Goal: Find specific page/section: Find specific page/section

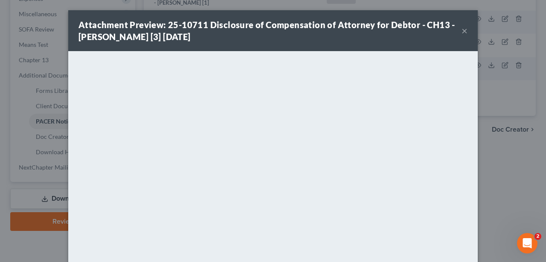
drag, startPoint x: 0, startPoint y: 0, endPoint x: 408, endPoint y: 45, distance: 410.0
click at [466, 30] on button "×" at bounding box center [464, 31] width 6 height 10
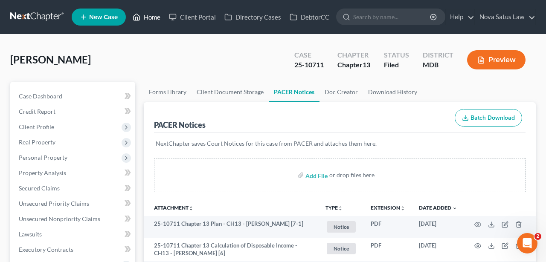
click at [153, 15] on link "Home" at bounding box center [146, 16] width 36 height 15
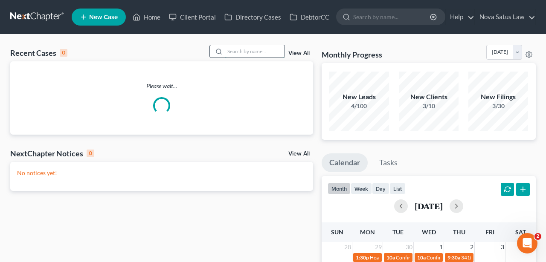
click at [257, 47] on input "search" at bounding box center [255, 51] width 60 height 12
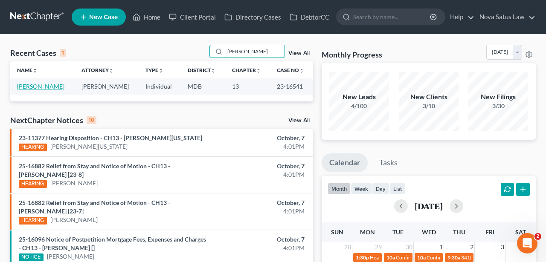
type input "[PERSON_NAME]"
click at [41, 83] on link "[PERSON_NAME]" at bounding box center [40, 86] width 47 height 7
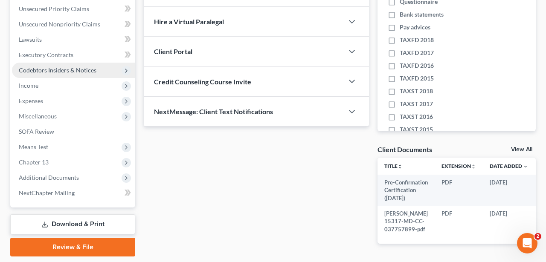
scroll to position [222, 0]
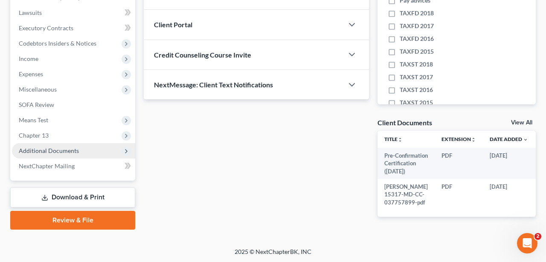
click at [65, 153] on span "Additional Documents" at bounding box center [49, 150] width 60 height 7
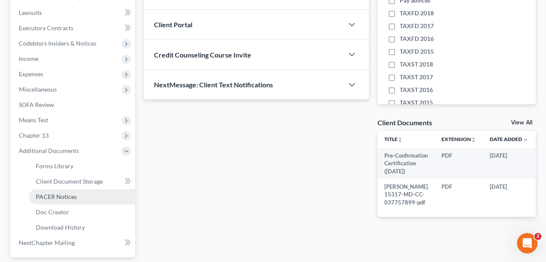
click at [69, 197] on span "PACER Notices" at bounding box center [56, 196] width 41 height 7
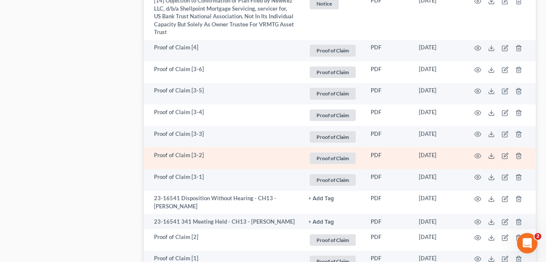
scroll to position [1108, 0]
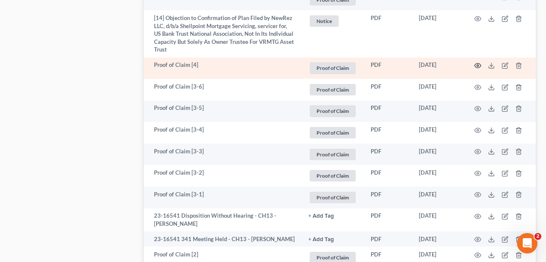
click at [475, 64] on icon "button" at bounding box center [477, 65] width 7 height 7
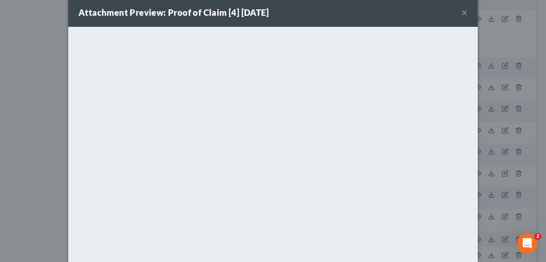
scroll to position [0, 0]
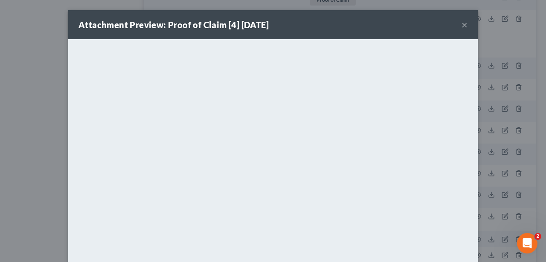
click at [463, 23] on button "×" at bounding box center [464, 25] width 6 height 10
